Goal: Check status: Check status

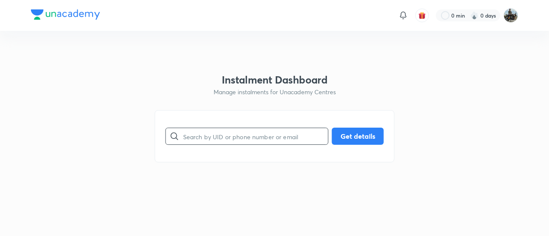
click at [209, 138] on input "text" at bounding box center [255, 137] width 145 height 22
paste input "56EO0BPIIN"
type input "56EO0BPIIN"
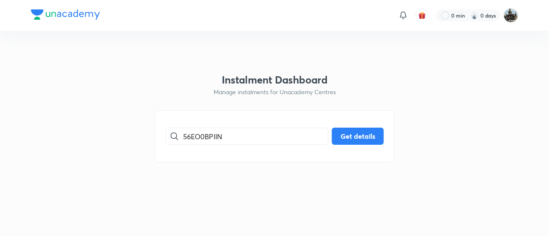
click at [349, 126] on div "56EO0BPIIN ​ Get details" at bounding box center [275, 136] width 240 height 52
click at [347, 137] on button "Get details" at bounding box center [358, 135] width 52 height 17
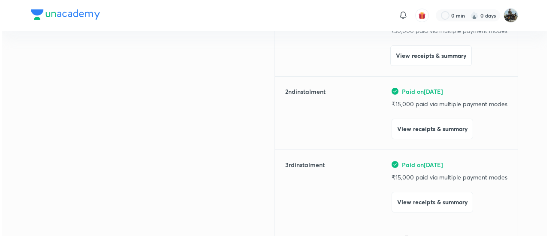
scroll to position [145, 0]
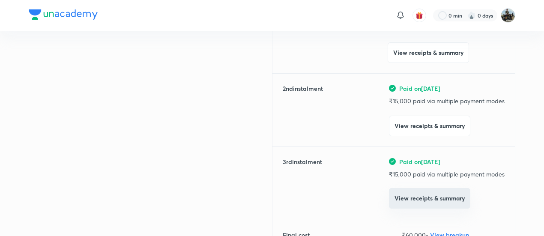
click at [404, 192] on button "View receipts & summary" at bounding box center [429, 198] width 81 height 21
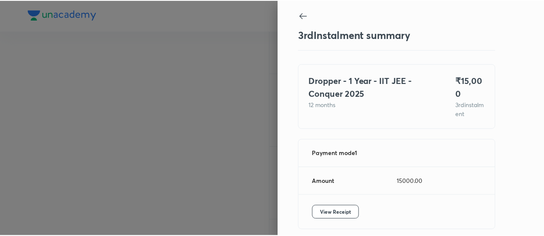
scroll to position [38, 0]
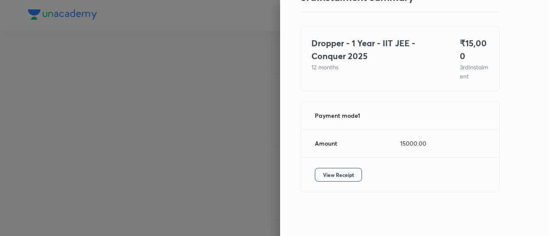
click at [323, 173] on span "View Receipt" at bounding box center [338, 175] width 31 height 9
click at [172, 84] on div at bounding box center [274, 118] width 549 height 236
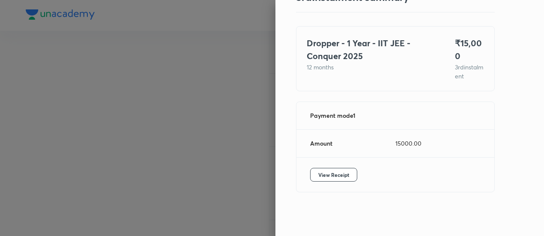
click at [172, 84] on div at bounding box center [272, 118] width 544 height 236
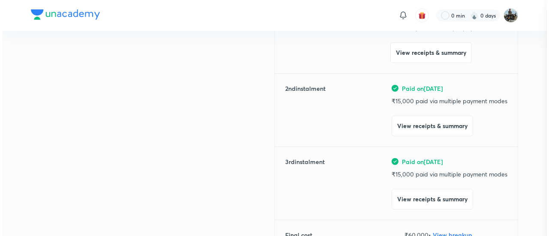
scroll to position [0, 0]
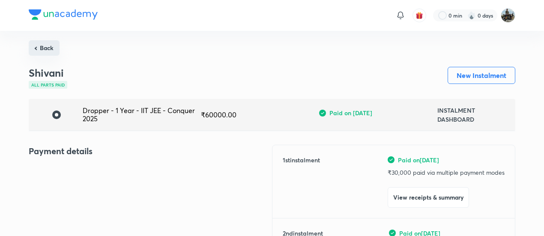
click at [42, 49] on button "Back" at bounding box center [44, 47] width 31 height 15
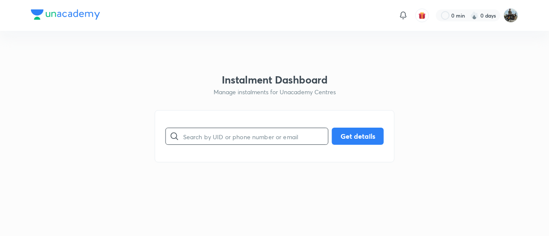
click at [240, 136] on input "text" at bounding box center [255, 137] width 145 height 22
paste input "0MNIHVEYX5"
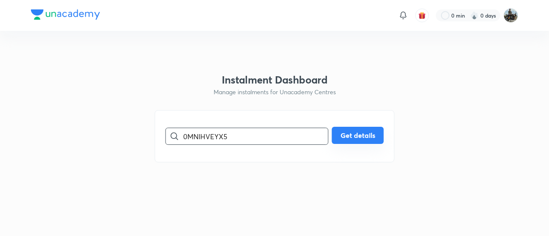
type input "0MNIHVEYX5"
click at [368, 137] on button "Get details" at bounding box center [358, 135] width 52 height 17
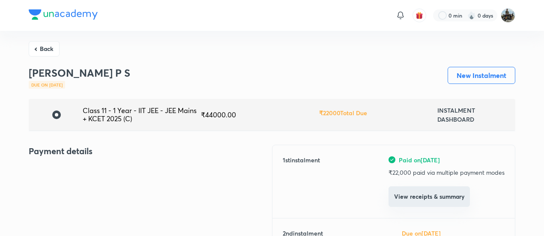
click at [415, 199] on button "View receipts & summary" at bounding box center [429, 196] width 81 height 21
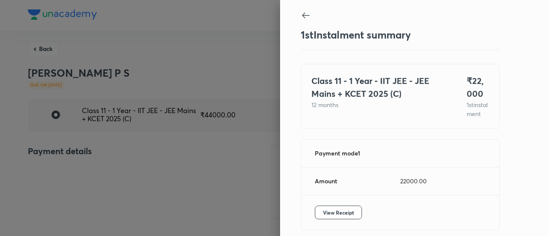
scroll to position [47, 0]
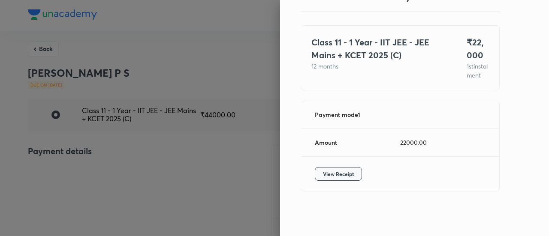
click at [337, 169] on button "View Receipt" at bounding box center [338, 174] width 47 height 14
click at [42, 43] on div at bounding box center [274, 118] width 549 height 236
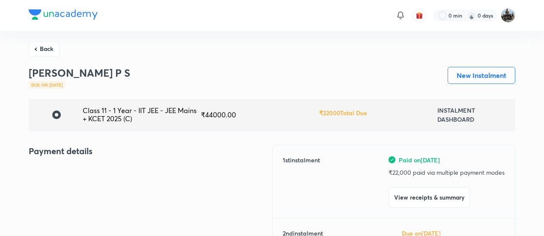
click at [42, 43] on button "Back" at bounding box center [44, 48] width 31 height 15
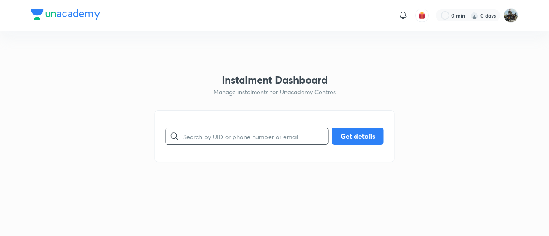
paste input "OSG54GQGR4"
click at [230, 143] on input "OSG54GQGR4" at bounding box center [255, 137] width 145 height 22
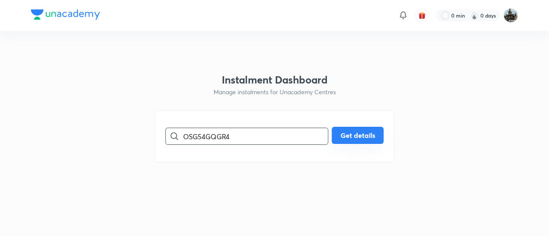
type input "OSG54GQGR4"
click at [370, 137] on button "Get details" at bounding box center [358, 135] width 52 height 17
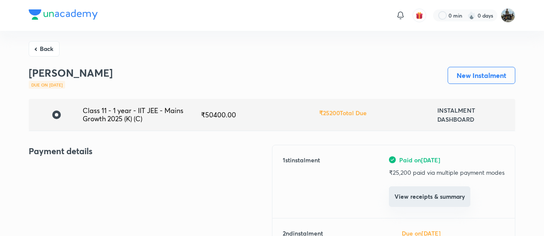
click at [405, 192] on button "View receipts & summary" at bounding box center [429, 196] width 81 height 21
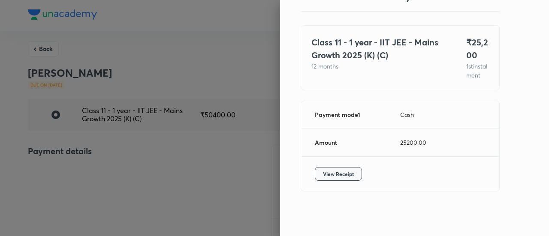
click at [325, 178] on span "View Receipt" at bounding box center [338, 174] width 31 height 9
click at [47, 47] on div at bounding box center [274, 118] width 549 height 236
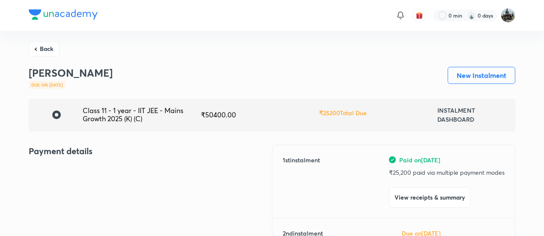
click at [47, 47] on button "Back" at bounding box center [44, 48] width 31 height 15
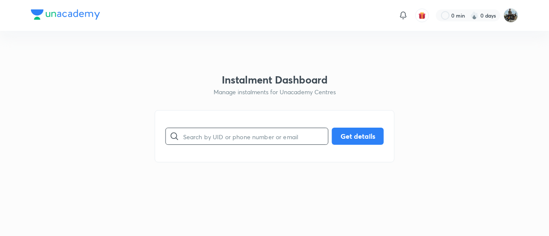
click at [227, 145] on input "text" at bounding box center [255, 137] width 145 height 22
paste input "S5K0C3RQ9K"
type input "S5K0C3RQ9K"
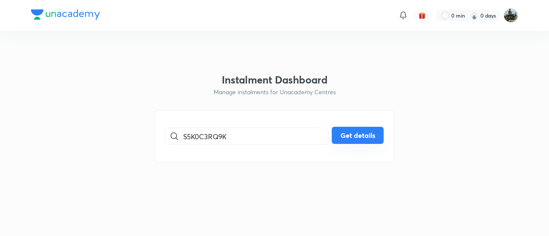
drag, startPoint x: 351, startPoint y: 147, endPoint x: 341, endPoint y: 132, distance: 18.0
click at [341, 132] on div "S5K0C3RQ9K ​ Get details" at bounding box center [275, 136] width 240 height 52
click at [341, 132] on button "Get details" at bounding box center [358, 135] width 52 height 17
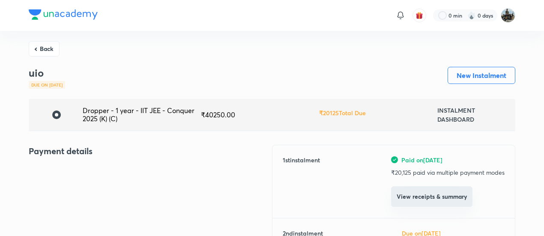
click at [403, 201] on button "View receipts & summary" at bounding box center [431, 196] width 81 height 21
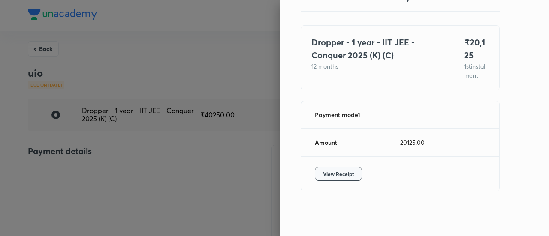
click at [326, 168] on button "View Receipt" at bounding box center [338, 174] width 47 height 14
click at [45, 47] on div at bounding box center [274, 118] width 549 height 236
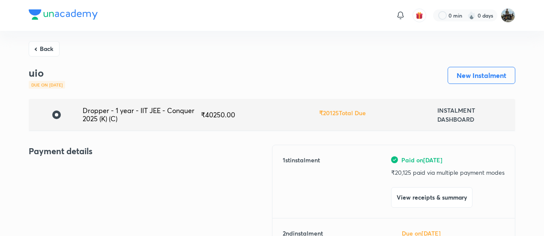
click at [45, 47] on button "Back" at bounding box center [44, 48] width 31 height 15
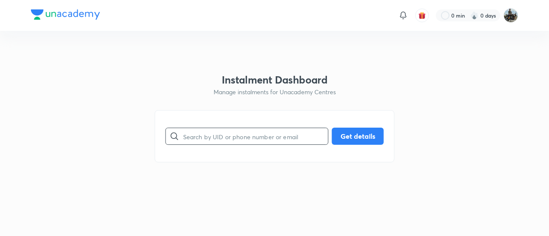
click at [237, 127] on input "text" at bounding box center [255, 137] width 145 height 22
paste input "961YTBD4RF"
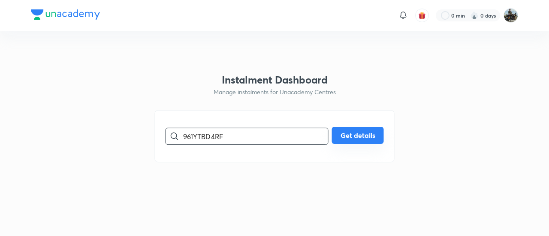
type input "961YTBD4RF"
click at [355, 134] on button "Get details" at bounding box center [358, 135] width 52 height 17
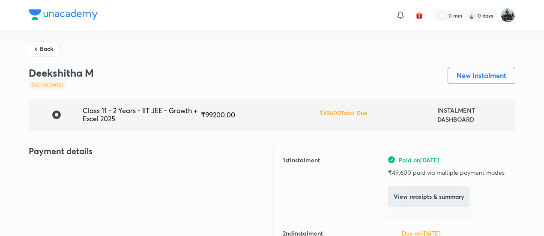
click at [420, 201] on button "View receipts & summary" at bounding box center [428, 196] width 81 height 21
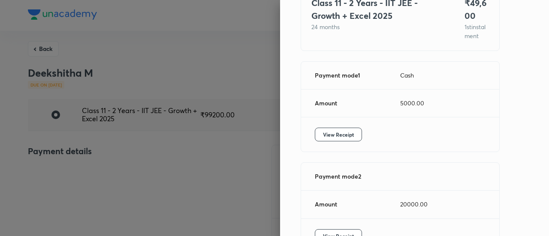
scroll to position [79, 0]
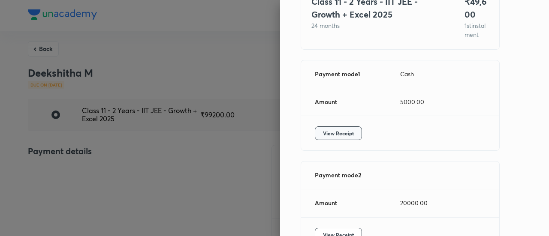
click at [326, 138] on span "View Receipt" at bounding box center [338, 133] width 31 height 9
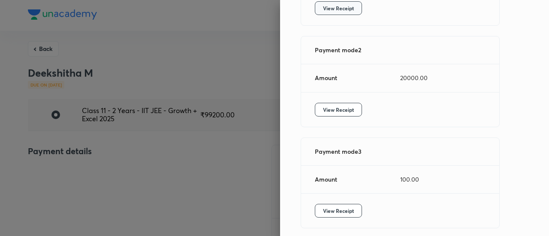
scroll to position [205, 0]
click at [332, 113] on span "View Receipt" at bounding box center [338, 109] width 31 height 9
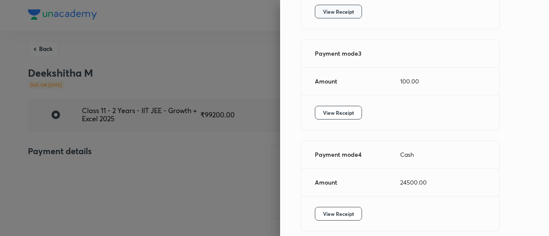
scroll to position [312, 0]
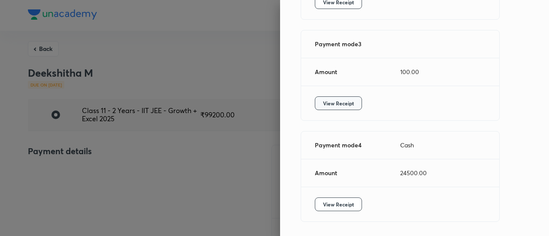
click at [343, 108] on span "View Receipt" at bounding box center [338, 103] width 31 height 9
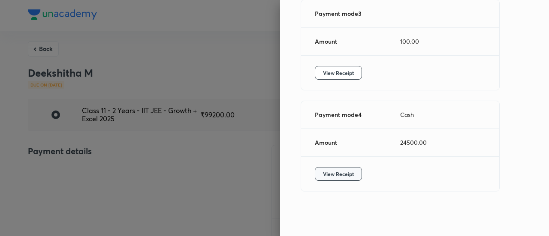
click at [333, 175] on span "View Receipt" at bounding box center [338, 174] width 31 height 9
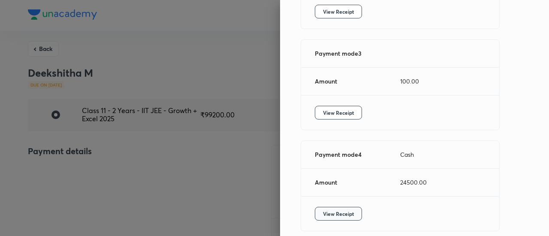
scroll to position [303, 0]
click at [47, 50] on div at bounding box center [274, 118] width 549 height 236
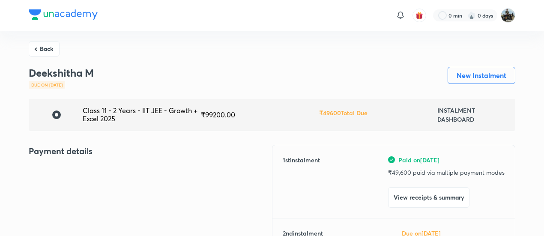
click at [47, 50] on button "Back" at bounding box center [44, 48] width 31 height 15
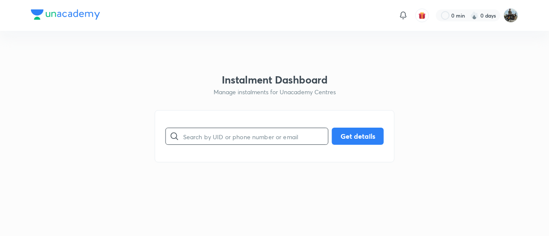
click at [201, 134] on input "text" at bounding box center [255, 137] width 145 height 22
paste input "KMGHL53AED"
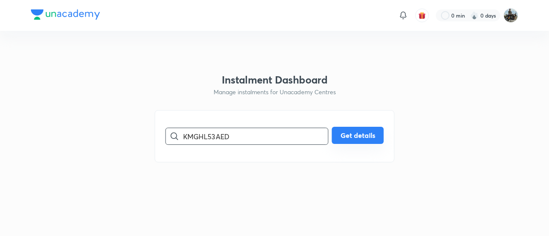
type input "KMGHL53AED"
click at [344, 137] on button "Get details" at bounding box center [358, 135] width 52 height 17
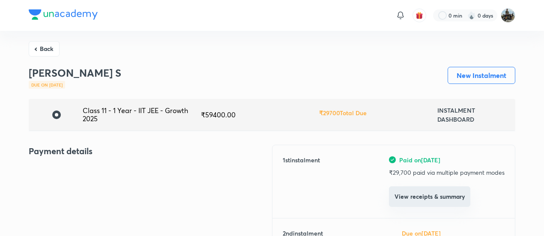
click at [424, 192] on button "View receipts & summary" at bounding box center [429, 196] width 81 height 21
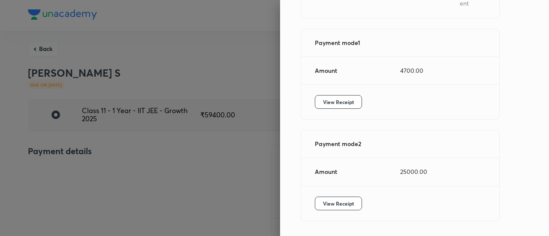
scroll to position [138, 0]
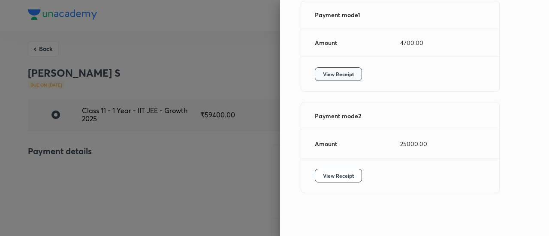
click at [323, 74] on span "View Receipt" at bounding box center [338, 74] width 31 height 9
click at [338, 176] on span "View Receipt" at bounding box center [338, 175] width 31 height 9
click at [51, 48] on div at bounding box center [274, 118] width 549 height 236
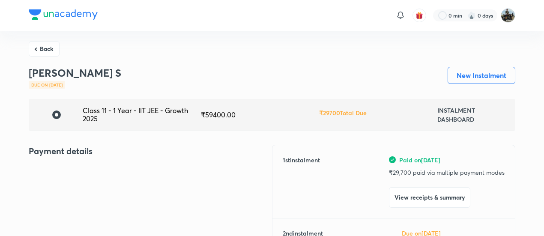
click at [51, 48] on button "Back" at bounding box center [44, 48] width 31 height 15
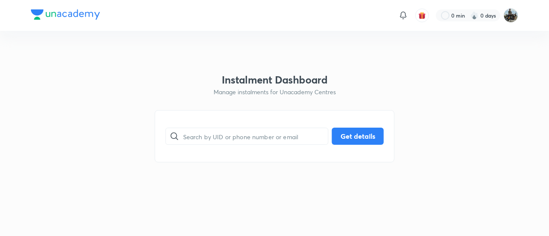
click at [236, 122] on div "​ Get details" at bounding box center [275, 136] width 240 height 52
click at [215, 131] on input "text" at bounding box center [255, 137] width 145 height 22
paste input "PZM2S71YY7"
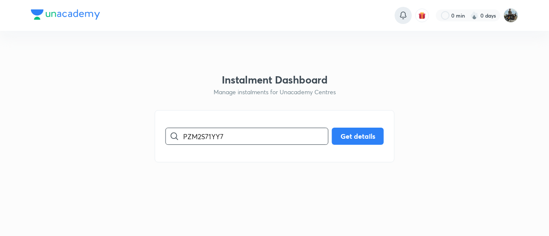
type input "PZM2S71YY7"
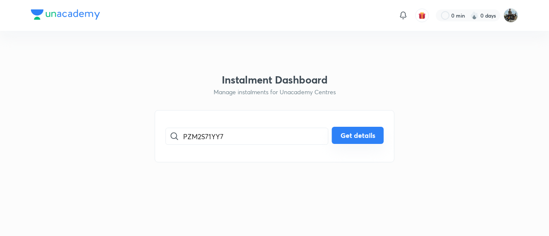
click at [352, 134] on button "Get details" at bounding box center [358, 135] width 52 height 17
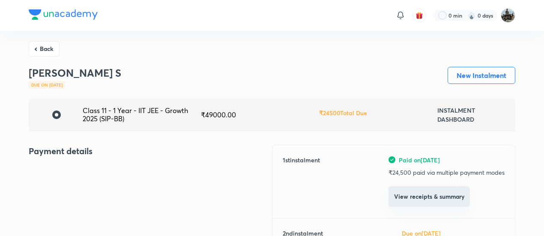
click at [417, 197] on button "View receipts & summary" at bounding box center [429, 196] width 81 height 21
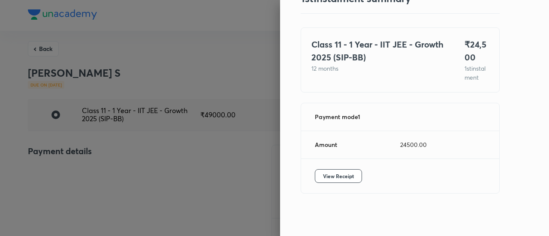
scroll to position [47, 0]
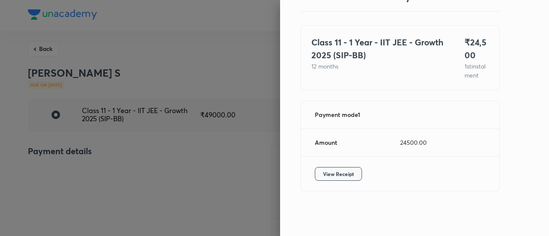
click at [331, 178] on span "View Receipt" at bounding box center [338, 174] width 31 height 9
click at [48, 48] on div at bounding box center [274, 118] width 549 height 236
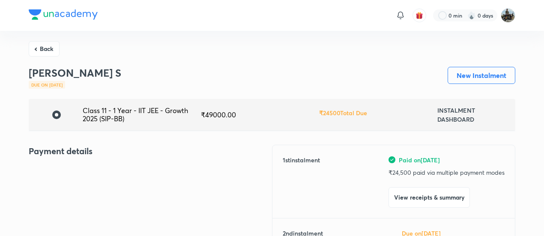
click at [48, 48] on button "Back" at bounding box center [44, 48] width 31 height 15
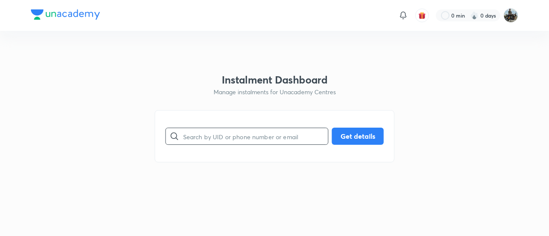
click at [219, 130] on input "text" at bounding box center [255, 137] width 145 height 22
paste input "UD3WEXIM0T"
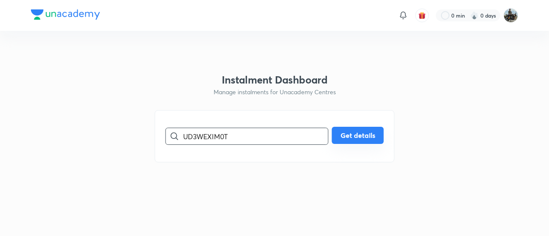
type input "UD3WEXIM0T"
click at [351, 133] on button "Get details" at bounding box center [358, 135] width 52 height 17
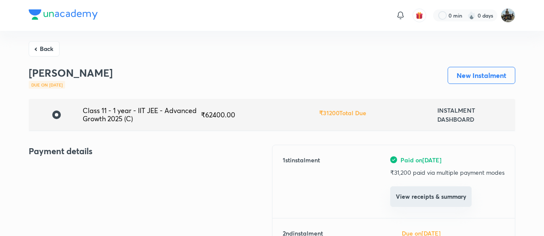
click at [420, 194] on button "View receipts & summary" at bounding box center [431, 196] width 81 height 21
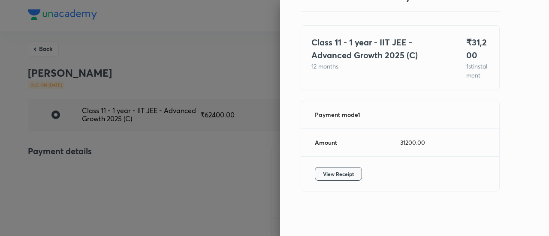
click at [332, 170] on span "View Receipt" at bounding box center [338, 174] width 31 height 9
click at [45, 50] on div at bounding box center [274, 118] width 549 height 236
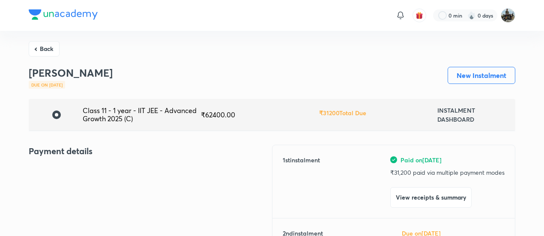
click at [45, 50] on button "Back" at bounding box center [44, 48] width 31 height 15
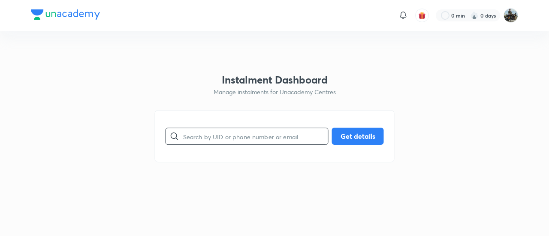
click at [274, 143] on input "text" at bounding box center [255, 137] width 145 height 22
paste input "1TSJTOG00O"
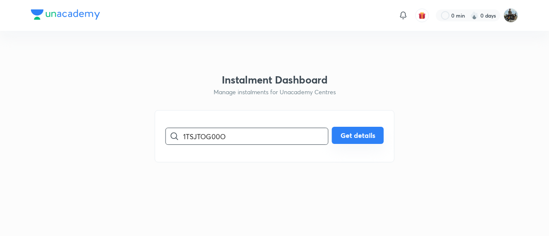
type input "1TSJTOG00O"
click at [343, 135] on button "Get details" at bounding box center [358, 135] width 52 height 17
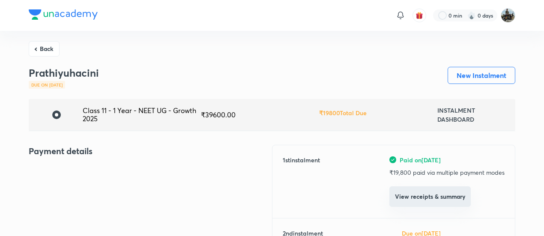
click at [400, 203] on button "View receipts & summary" at bounding box center [430, 196] width 81 height 21
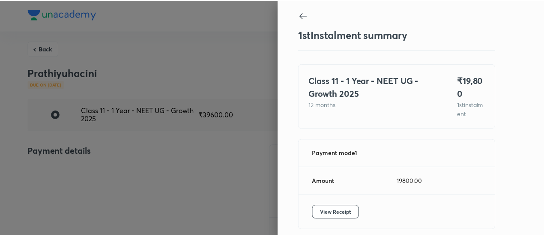
scroll to position [38, 0]
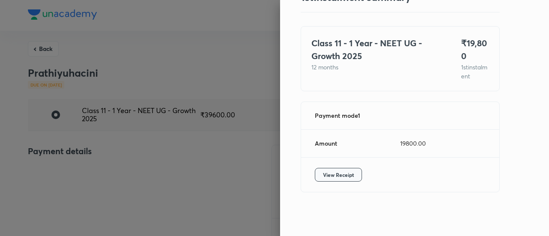
click at [325, 169] on button "View Receipt" at bounding box center [338, 175] width 47 height 14
click at [47, 51] on div at bounding box center [274, 118] width 549 height 236
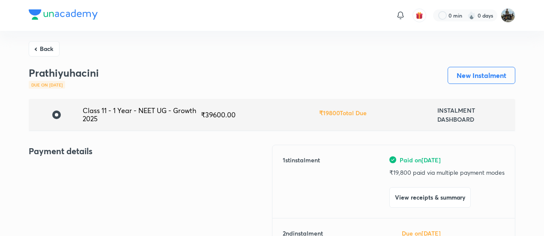
click at [47, 51] on button "Back" at bounding box center [44, 48] width 31 height 15
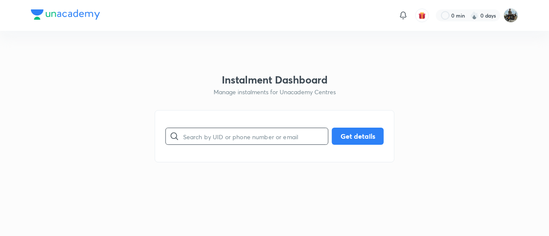
click at [239, 132] on input "text" at bounding box center [255, 137] width 145 height 22
paste input "30AU5PWI13"
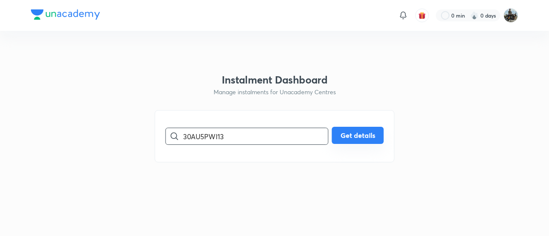
type input "30AU5PWI13"
click at [363, 144] on button "Get details" at bounding box center [358, 135] width 52 height 17
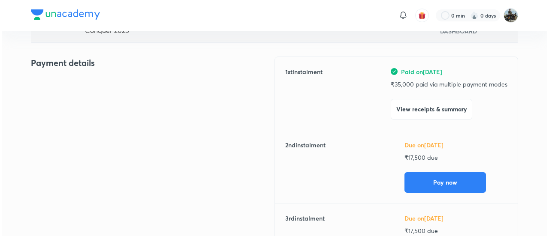
scroll to position [92, 0]
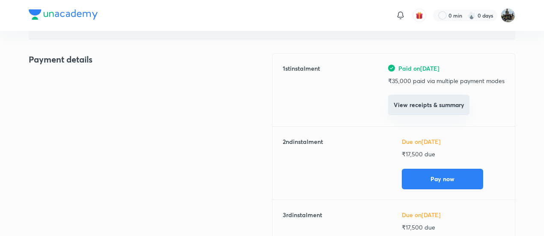
click at [393, 109] on button "View receipts & summary" at bounding box center [428, 105] width 81 height 21
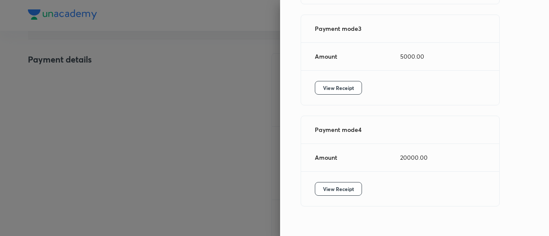
scroll to position [349, 0]
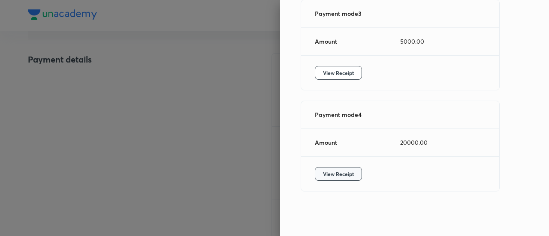
click at [329, 177] on span "View Receipt" at bounding box center [338, 174] width 31 height 9
click at [332, 74] on span "View Receipt" at bounding box center [338, 73] width 31 height 9
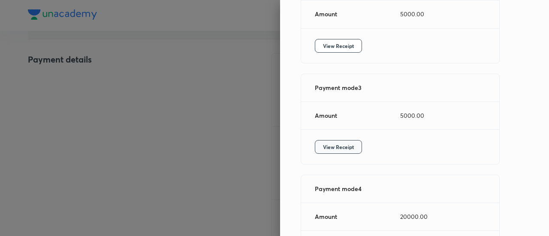
scroll to position [225, 0]
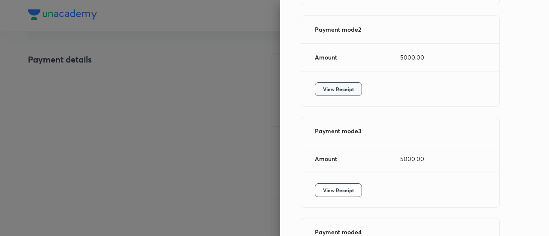
click at [334, 93] on span "View Receipt" at bounding box center [338, 89] width 31 height 9
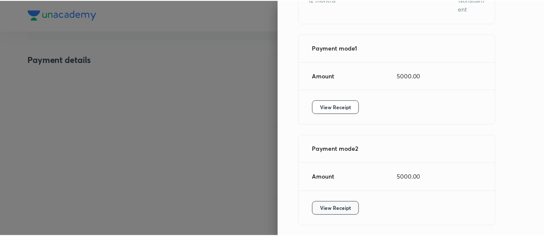
scroll to position [99, 0]
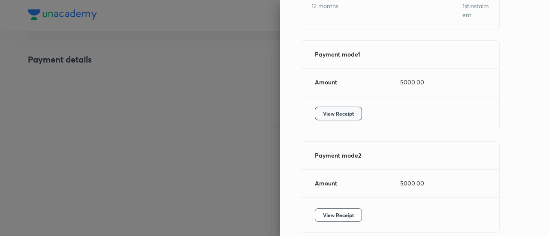
click at [332, 118] on span "View Receipt" at bounding box center [338, 113] width 31 height 9
click at [67, 75] on div at bounding box center [274, 118] width 549 height 236
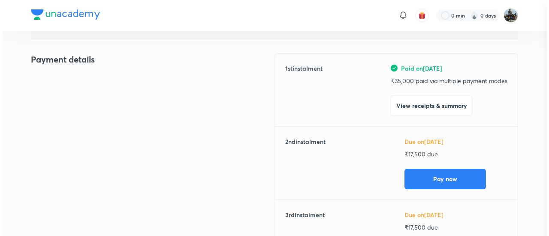
scroll to position [0, 0]
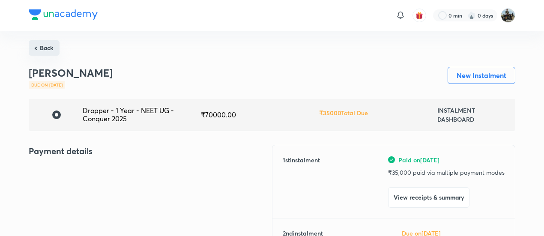
click at [45, 43] on button "Back" at bounding box center [44, 47] width 31 height 15
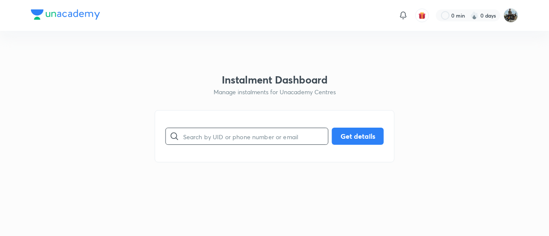
click at [219, 129] on input "text" at bounding box center [255, 137] width 145 height 22
paste input "RGN0ES6CSP"
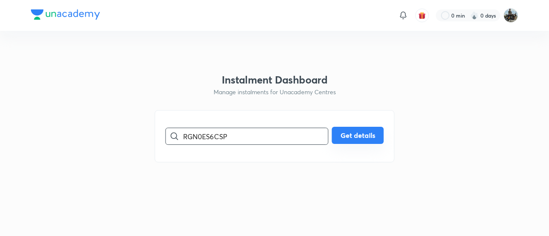
type input "RGN0ES6CSP"
click at [353, 133] on button "Get details" at bounding box center [358, 135] width 52 height 17
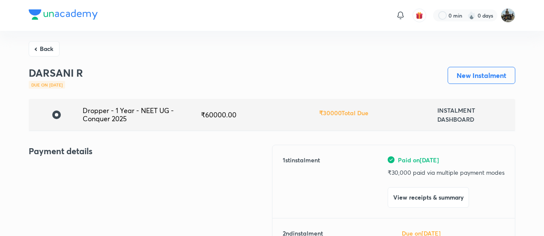
click at [409, 198] on button "View receipts & summary" at bounding box center [428, 197] width 81 height 21
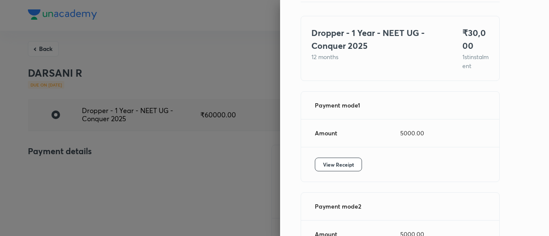
scroll to position [59, 0]
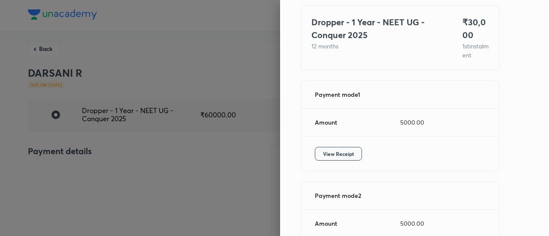
click at [337, 158] on span "View Receipt" at bounding box center [338, 154] width 31 height 9
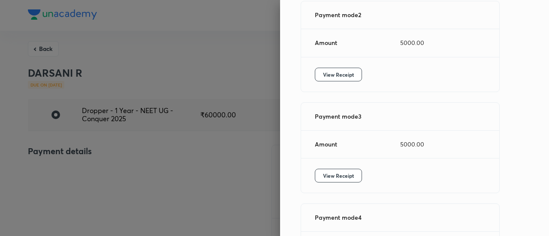
scroll to position [248, 0]
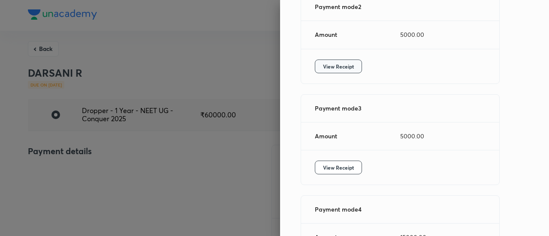
click at [337, 71] on span "View Receipt" at bounding box center [338, 66] width 31 height 9
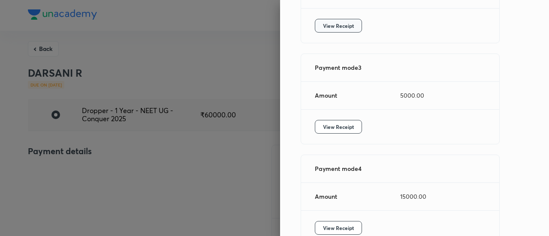
scroll to position [289, 0]
click at [342, 131] on span "View Receipt" at bounding box center [338, 126] width 31 height 9
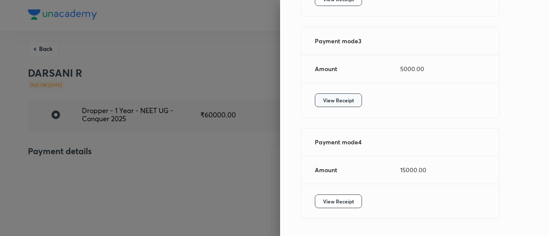
scroll to position [349, 0]
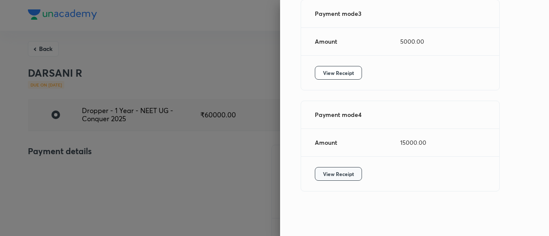
click at [326, 175] on span "View Receipt" at bounding box center [338, 174] width 31 height 9
click at [49, 47] on div at bounding box center [274, 118] width 549 height 236
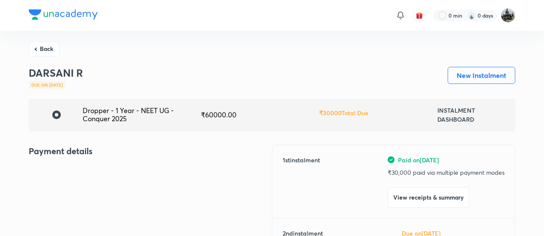
click at [49, 47] on button "Back" at bounding box center [44, 48] width 31 height 15
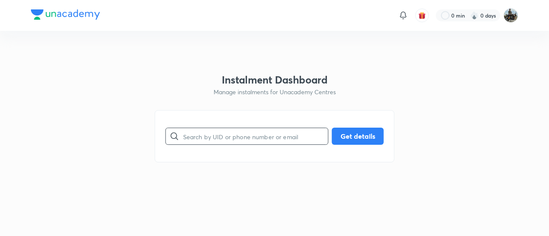
click at [202, 131] on input "text" at bounding box center [255, 137] width 145 height 22
paste input "66MFXWHOS5"
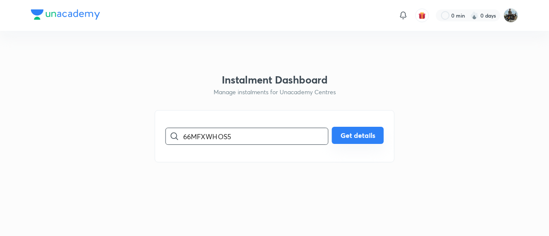
type input "66MFXWHOS5"
click at [368, 135] on button "Get details" at bounding box center [358, 135] width 52 height 17
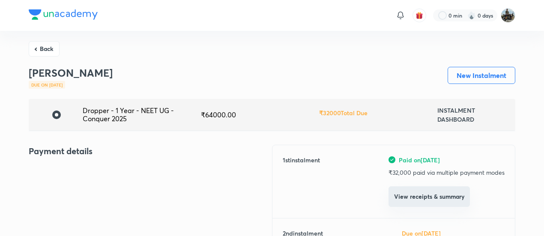
click at [412, 192] on button "View receipts & summary" at bounding box center [429, 196] width 81 height 21
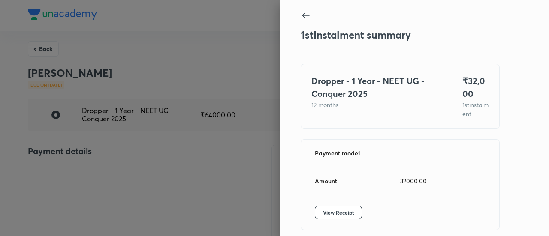
scroll to position [47, 0]
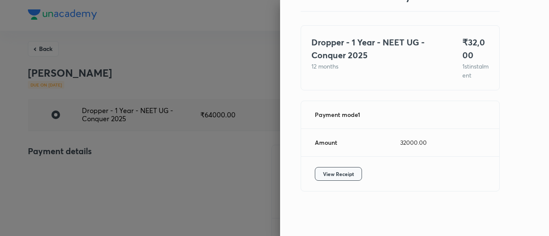
click at [346, 179] on button "View Receipt" at bounding box center [338, 174] width 47 height 14
click at [40, 47] on div at bounding box center [274, 118] width 549 height 236
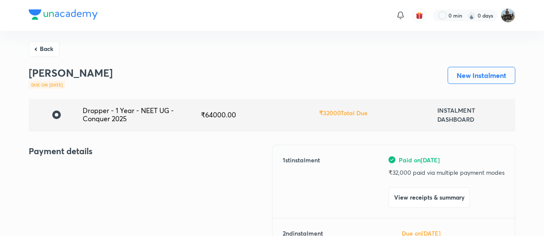
click at [40, 47] on button "Back" at bounding box center [44, 48] width 31 height 15
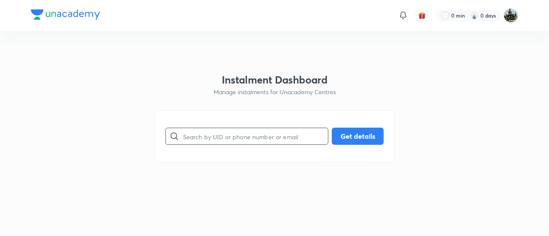
click at [211, 130] on input "text" at bounding box center [255, 137] width 145 height 22
paste input "F0R688TNWL"
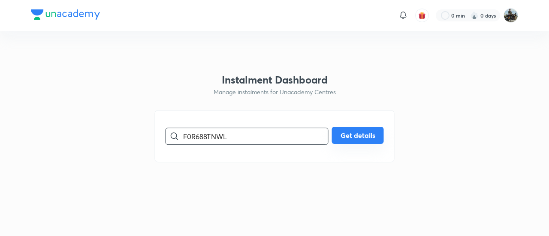
type input "F0R688TNWL"
click at [356, 138] on button "Get details" at bounding box center [358, 135] width 52 height 17
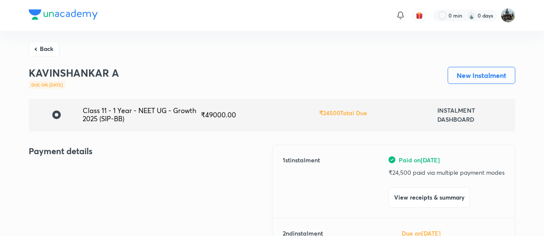
click at [412, 198] on button "View receipts & summary" at bounding box center [429, 197] width 81 height 21
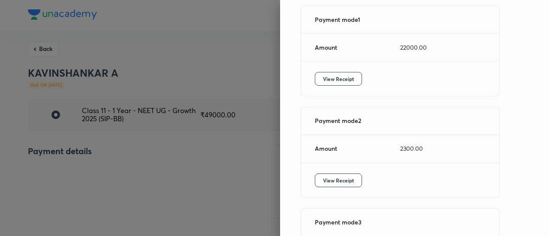
scroll to position [132, 0]
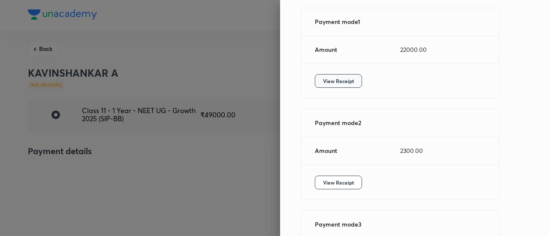
click at [334, 83] on button "View Receipt" at bounding box center [338, 81] width 47 height 14
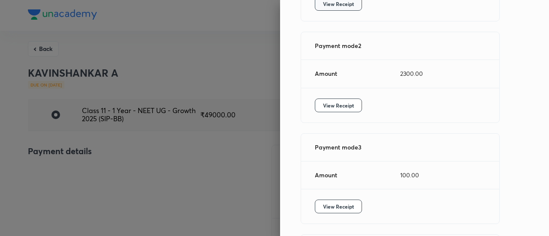
scroll to position [210, 0]
drag, startPoint x: 341, startPoint y: 120, endPoint x: 332, endPoint y: 115, distance: 10.0
click at [332, 115] on div "View Receipt" at bounding box center [400, 104] width 198 height 34
click at [332, 109] on span "View Receipt" at bounding box center [338, 104] width 31 height 9
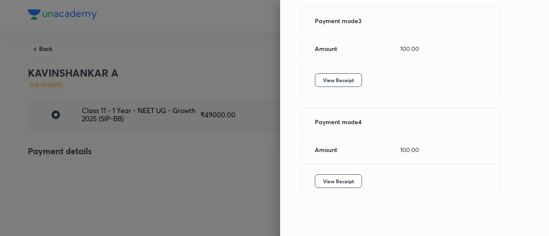
scroll to position [349, 0]
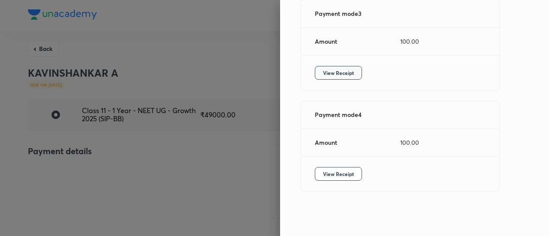
click at [343, 71] on span "View Receipt" at bounding box center [338, 73] width 31 height 9
click at [340, 171] on span "View Receipt" at bounding box center [338, 174] width 31 height 9
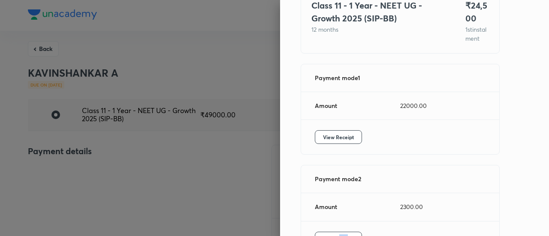
scroll to position [75, 0]
click at [44, 42] on div at bounding box center [274, 118] width 549 height 236
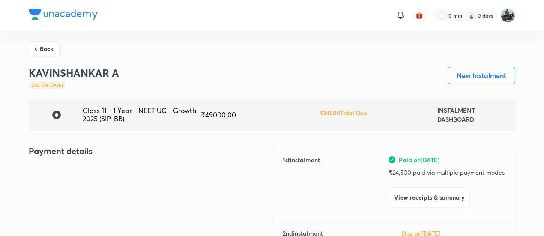
click at [44, 42] on button "Back" at bounding box center [44, 48] width 31 height 15
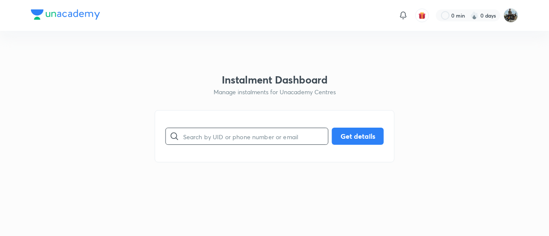
click at [229, 128] on input "text" at bounding box center [255, 137] width 145 height 22
paste input "KVZKNUTI3L"
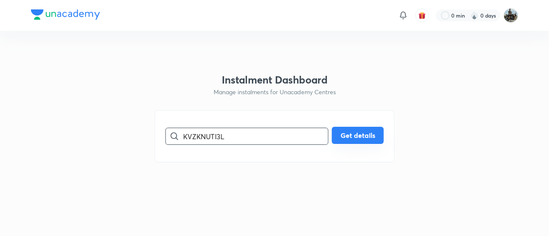
type input "KVZKNUTI3L"
click at [359, 132] on button "Get details" at bounding box center [358, 135] width 52 height 17
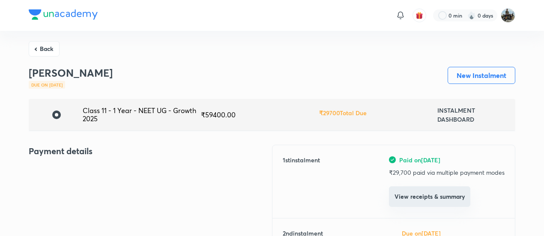
click at [415, 206] on button "View receipts & summary" at bounding box center [429, 196] width 81 height 21
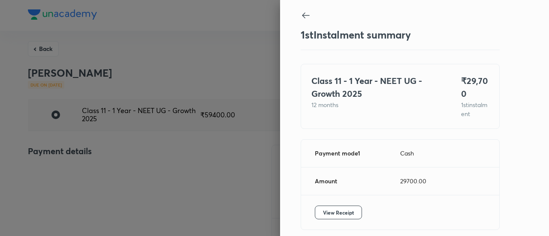
scroll to position [38, 0]
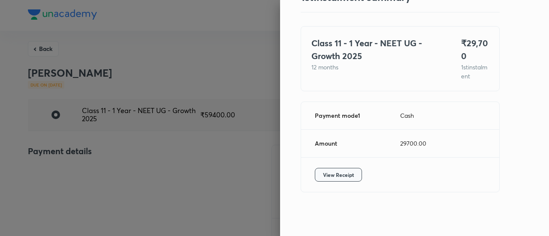
click at [346, 180] on button "View Receipt" at bounding box center [338, 175] width 47 height 14
click at [42, 44] on div at bounding box center [274, 118] width 549 height 236
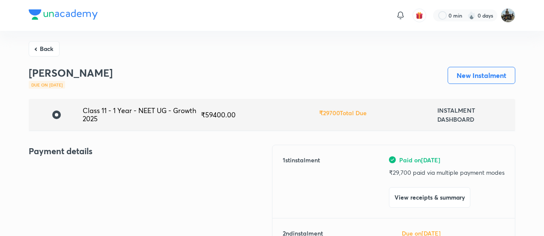
click at [42, 44] on button "Back" at bounding box center [44, 48] width 31 height 15
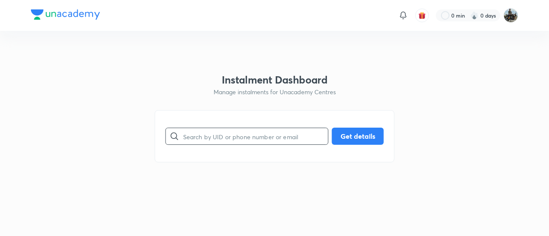
click at [196, 132] on input "text" at bounding box center [255, 137] width 145 height 22
paste input "TPHMA5LQBO"
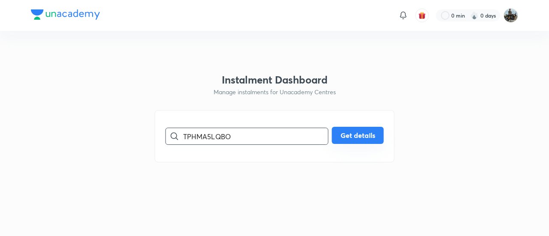
type input "TPHMA5LQBO"
click at [348, 136] on button "Get details" at bounding box center [358, 135] width 52 height 17
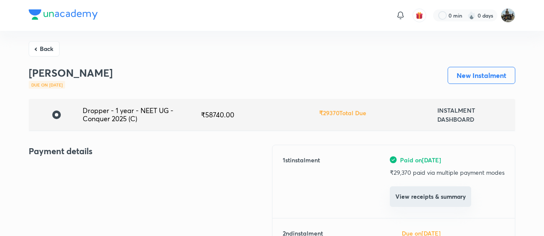
click at [413, 199] on button "View receipts & summary" at bounding box center [430, 196] width 81 height 21
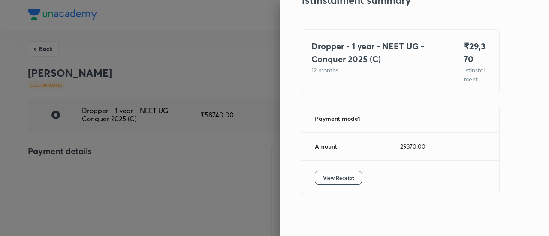
scroll to position [47, 0]
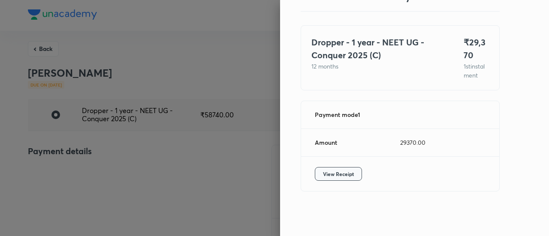
click at [324, 177] on span "View Receipt" at bounding box center [338, 174] width 31 height 9
click at [39, 52] on div at bounding box center [274, 118] width 549 height 236
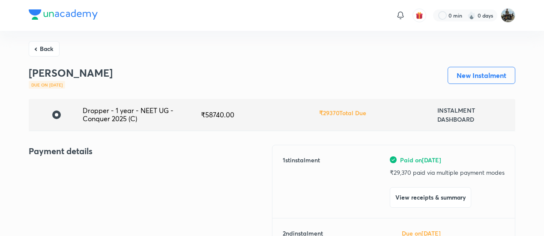
click at [39, 52] on button "Back" at bounding box center [44, 48] width 31 height 15
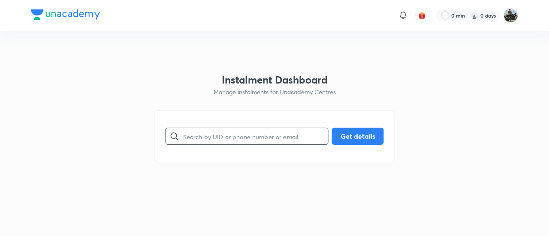
click at [211, 131] on input "text" at bounding box center [255, 137] width 145 height 22
paste input "9VTXMX880T"
type input "9VTXMX880T"
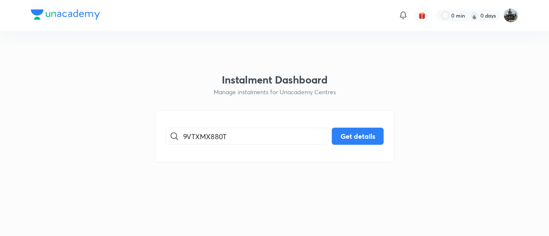
click at [385, 135] on div "9VTXMX880T ​ Get details" at bounding box center [275, 136] width 240 height 52
click at [369, 136] on button "Get details" at bounding box center [358, 135] width 52 height 17
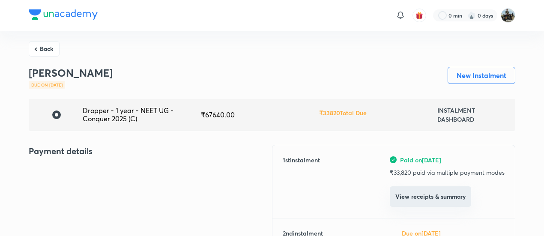
click at [423, 201] on button "View receipts & summary" at bounding box center [430, 196] width 81 height 21
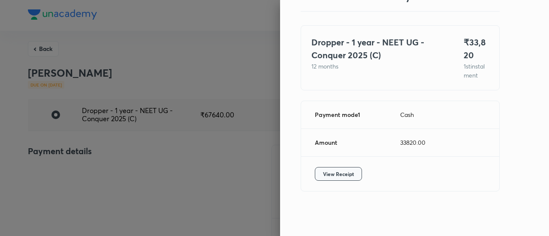
click at [324, 171] on span "View Receipt" at bounding box center [338, 174] width 31 height 9
click at [43, 51] on div at bounding box center [274, 118] width 549 height 236
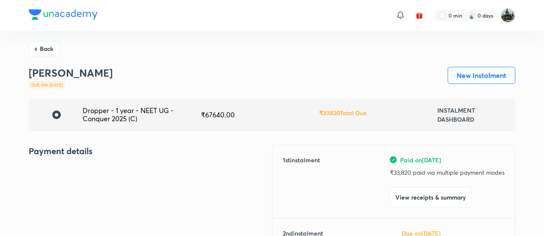
click at [43, 51] on button "Back" at bounding box center [44, 48] width 31 height 15
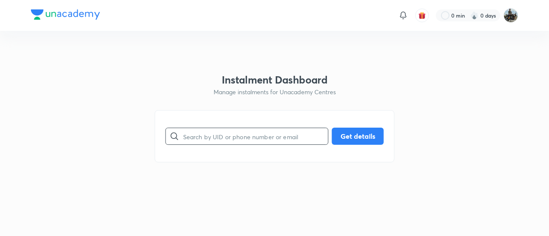
click at [231, 137] on input "text" at bounding box center [255, 137] width 145 height 22
paste input "BY7LHVQ64T"
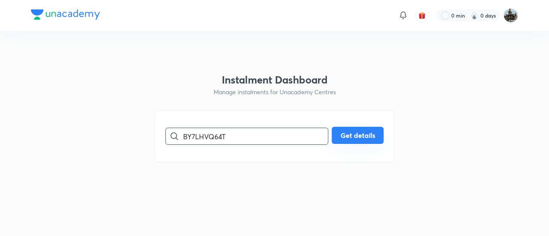
type input "BY7LHVQ64T"
click at [358, 139] on button "Get details" at bounding box center [358, 135] width 52 height 17
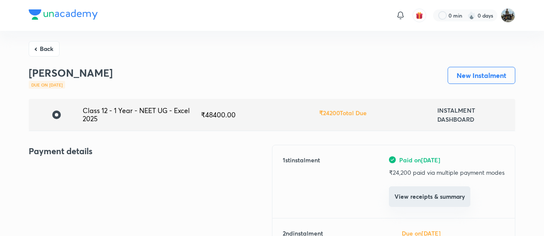
click at [404, 198] on button "View receipts & summary" at bounding box center [429, 196] width 81 height 21
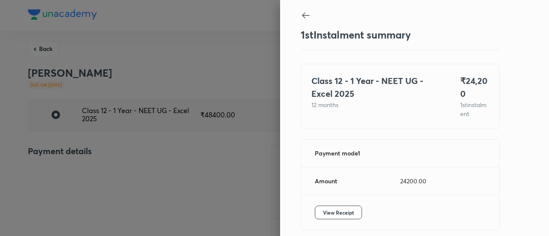
scroll to position [38, 0]
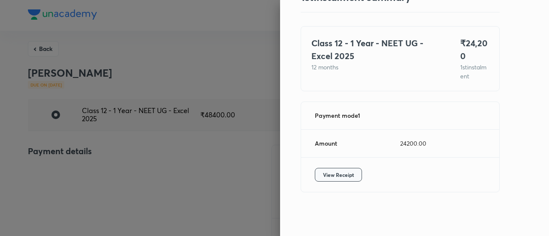
click at [335, 171] on span "View Receipt" at bounding box center [338, 175] width 31 height 9
click at [43, 48] on div at bounding box center [274, 118] width 549 height 236
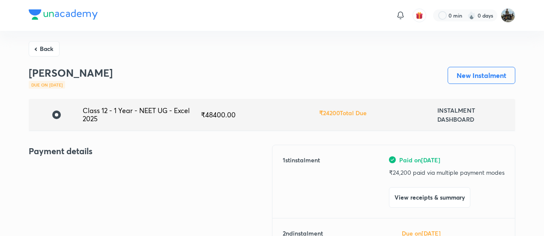
click at [43, 48] on button "Back" at bounding box center [44, 48] width 31 height 15
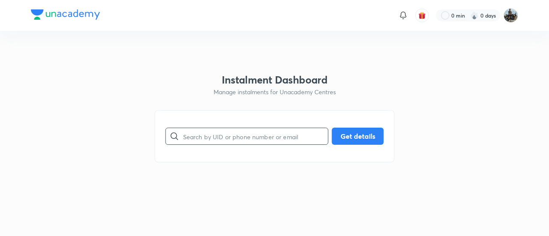
click at [228, 134] on input "text" at bounding box center [255, 137] width 145 height 22
paste input "QA3AQMJLT3"
type input "QA3AQMJLT3"
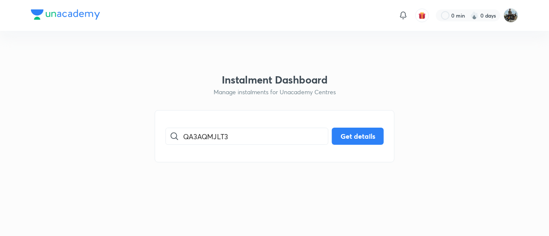
click at [343, 127] on div "QA3AQMJLT3 ​ Get details" at bounding box center [275, 136] width 240 height 52
click at [348, 139] on button "Get details" at bounding box center [358, 135] width 52 height 17
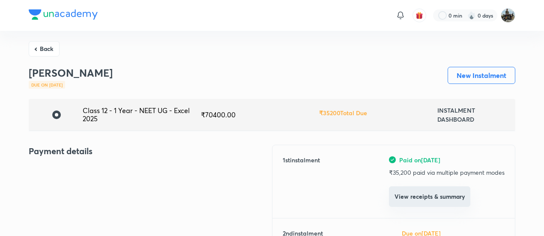
click at [401, 200] on button "View receipts & summary" at bounding box center [429, 196] width 81 height 21
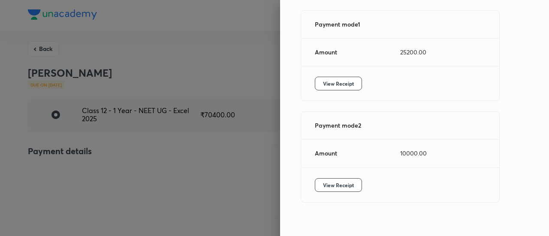
scroll to position [131, 0]
click at [336, 79] on span "View Receipt" at bounding box center [338, 82] width 31 height 9
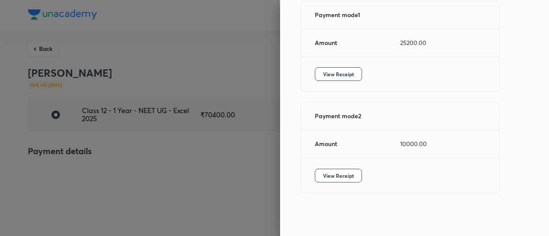
click at [327, 181] on div "View Receipt" at bounding box center [400, 176] width 198 height 34
click at [327, 179] on button "View Receipt" at bounding box center [338, 176] width 47 height 14
click at [39, 51] on div at bounding box center [274, 118] width 549 height 236
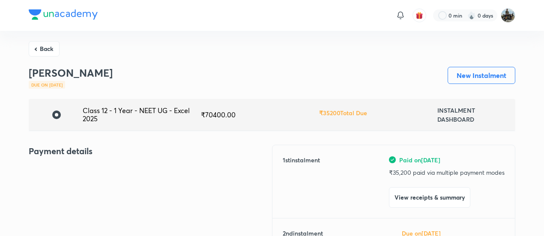
click at [39, 51] on button "Back" at bounding box center [44, 48] width 31 height 15
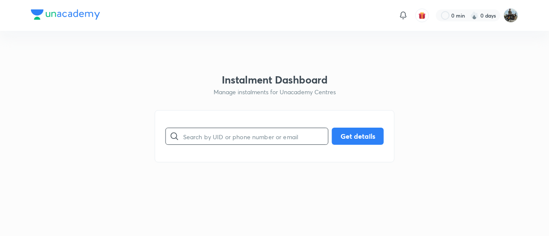
click at [207, 138] on input "text" at bounding box center [255, 137] width 145 height 22
paste input "53IIJV5GTG"
type input "53IIJV5GTG"
click at [346, 140] on button "Get details" at bounding box center [358, 135] width 52 height 17
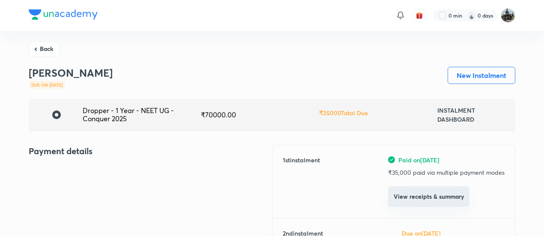
click at [408, 203] on button "View receipts & summary" at bounding box center [428, 196] width 81 height 21
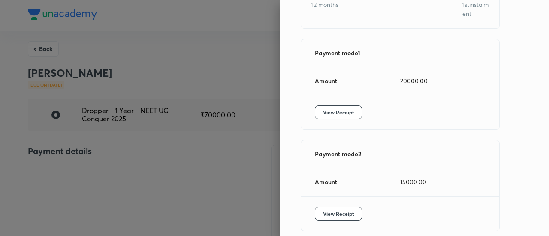
scroll to position [101, 0]
click at [324, 116] on span "View Receipt" at bounding box center [338, 111] width 31 height 9
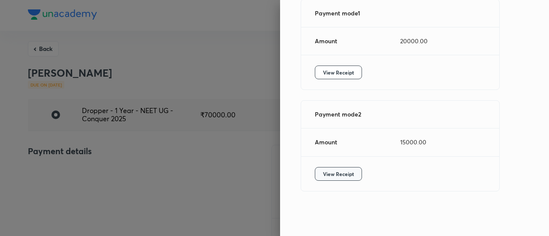
click at [324, 174] on span "View Receipt" at bounding box center [338, 174] width 31 height 9
click at [43, 51] on div at bounding box center [274, 118] width 549 height 236
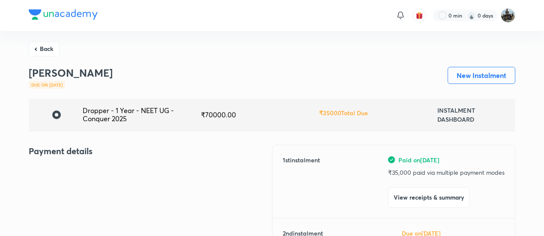
click at [43, 51] on button "Back" at bounding box center [44, 48] width 31 height 15
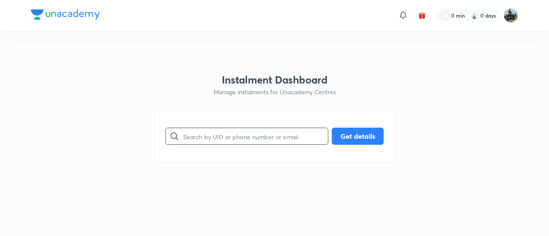
click at [231, 135] on input "text" at bounding box center [255, 137] width 145 height 22
paste input "OPY6L0GSME"
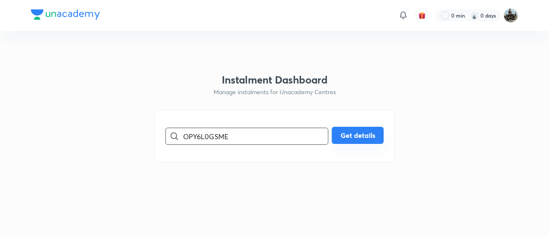
type input "OPY6L0GSME"
click at [360, 130] on button "Get details" at bounding box center [358, 135] width 52 height 17
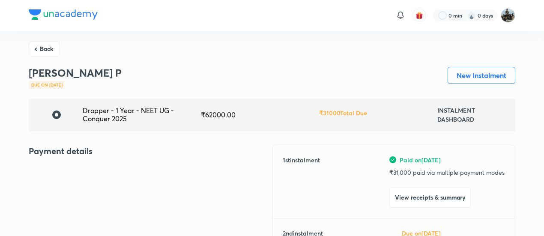
click at [411, 207] on div "Paid on [DATE] ₹ 31,000 paid via multiple payment modes View receipts & summary" at bounding box center [447, 182] width 115 height 52
click at [406, 201] on button "View receipts & summary" at bounding box center [430, 196] width 81 height 21
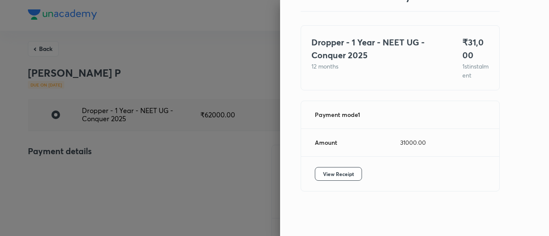
scroll to position [47, 0]
click at [329, 171] on span "View Receipt" at bounding box center [338, 174] width 31 height 9
click at [44, 47] on div at bounding box center [274, 118] width 549 height 236
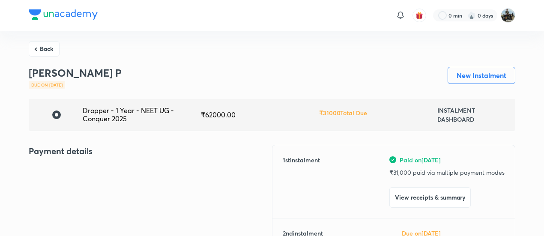
click at [44, 47] on button "Back" at bounding box center [44, 48] width 31 height 15
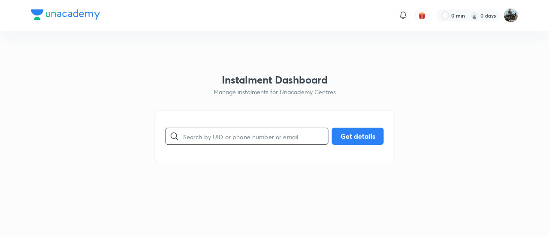
click at [242, 145] on input "text" at bounding box center [255, 137] width 145 height 22
paste input "5WSVOJE6CT"
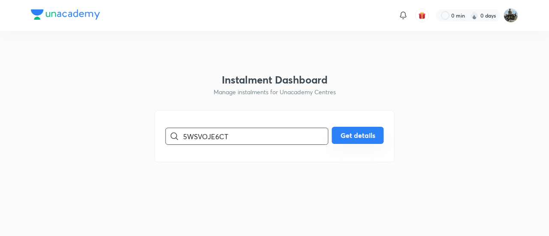
type input "5WSVOJE6CT"
click at [366, 141] on button "Get details" at bounding box center [358, 135] width 52 height 17
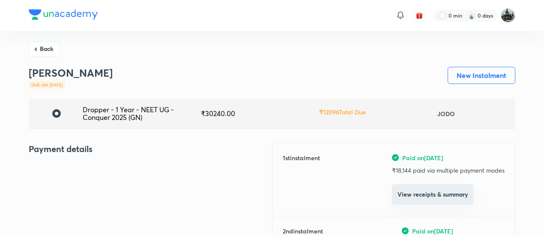
click at [402, 195] on button "View receipts & summary" at bounding box center [432, 194] width 81 height 21
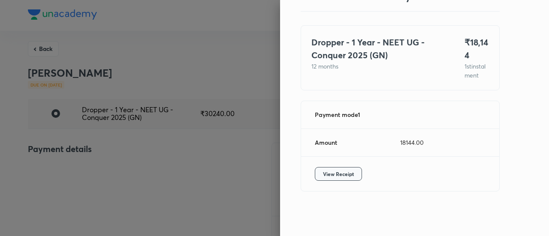
click at [329, 168] on button "View Receipt" at bounding box center [338, 174] width 47 height 14
click at [47, 43] on div at bounding box center [274, 118] width 549 height 236
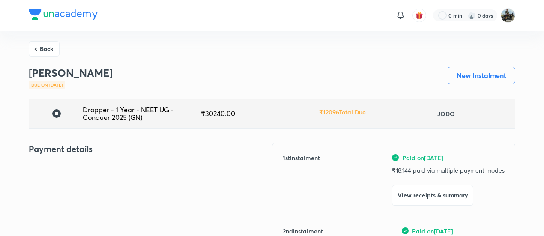
click at [47, 43] on button "Back" at bounding box center [44, 48] width 31 height 15
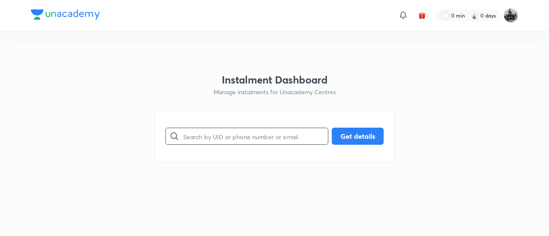
click at [234, 145] on input "text" at bounding box center [255, 137] width 145 height 22
paste input "M897J0QV06"
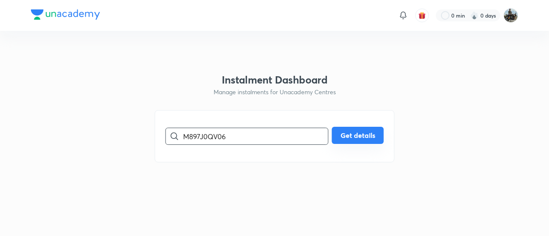
type input "M897J0QV06"
click at [348, 138] on button "Get details" at bounding box center [358, 135] width 52 height 17
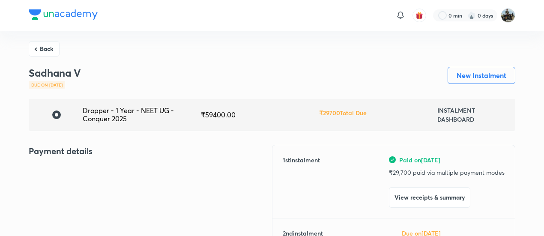
click at [409, 203] on button "View receipts & summary" at bounding box center [429, 196] width 81 height 21
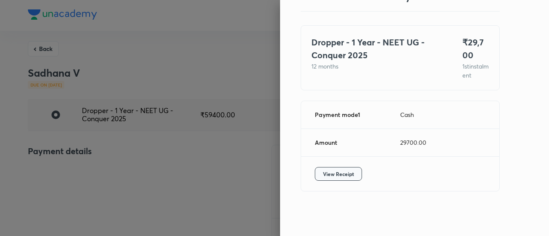
click at [323, 172] on span "View Receipt" at bounding box center [338, 174] width 31 height 9
